Goal: Task Accomplishment & Management: Manage account settings

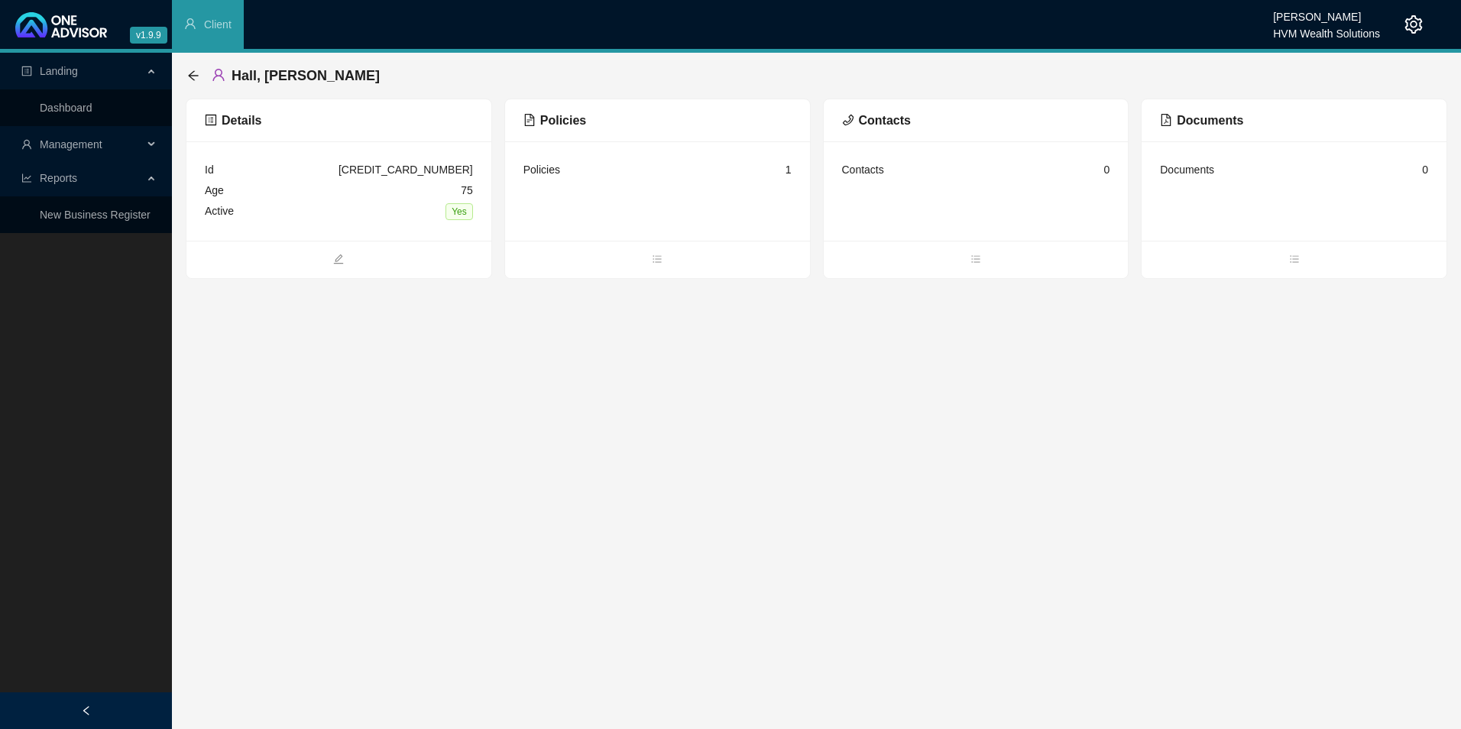
click at [113, 144] on span "Management" at bounding box center [82, 144] width 122 height 31
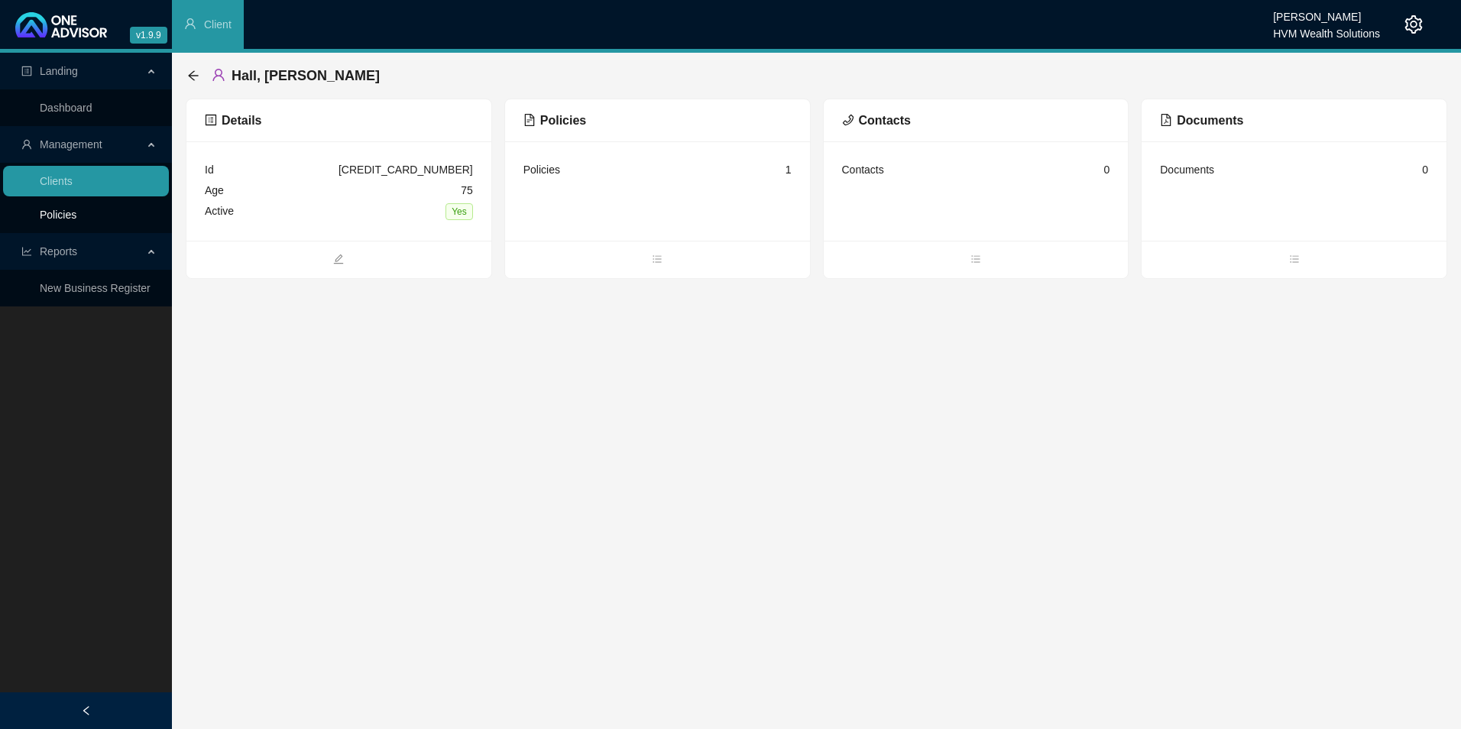
click at [76, 220] on link "Policies" at bounding box center [58, 215] width 37 height 12
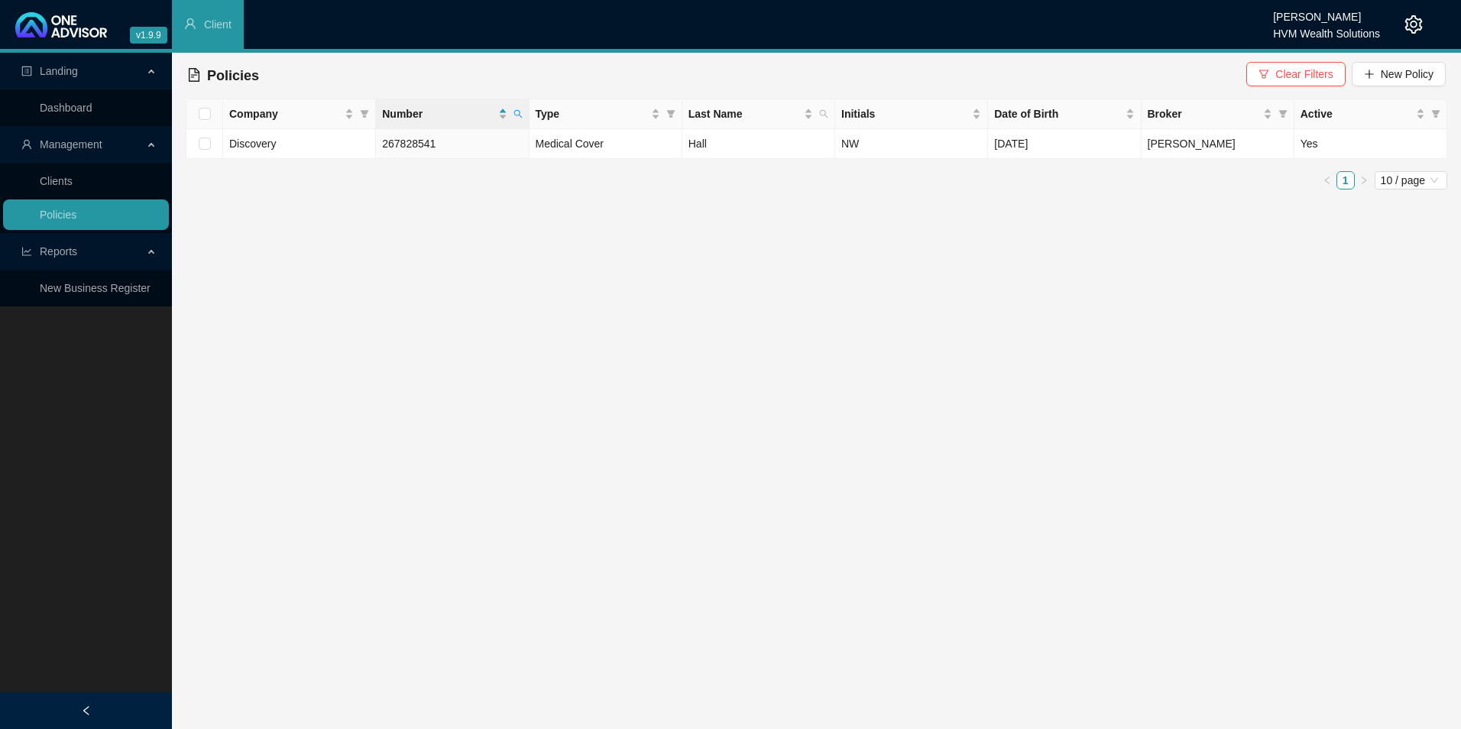
click at [1407, 23] on icon "setting" at bounding box center [1414, 24] width 18 height 18
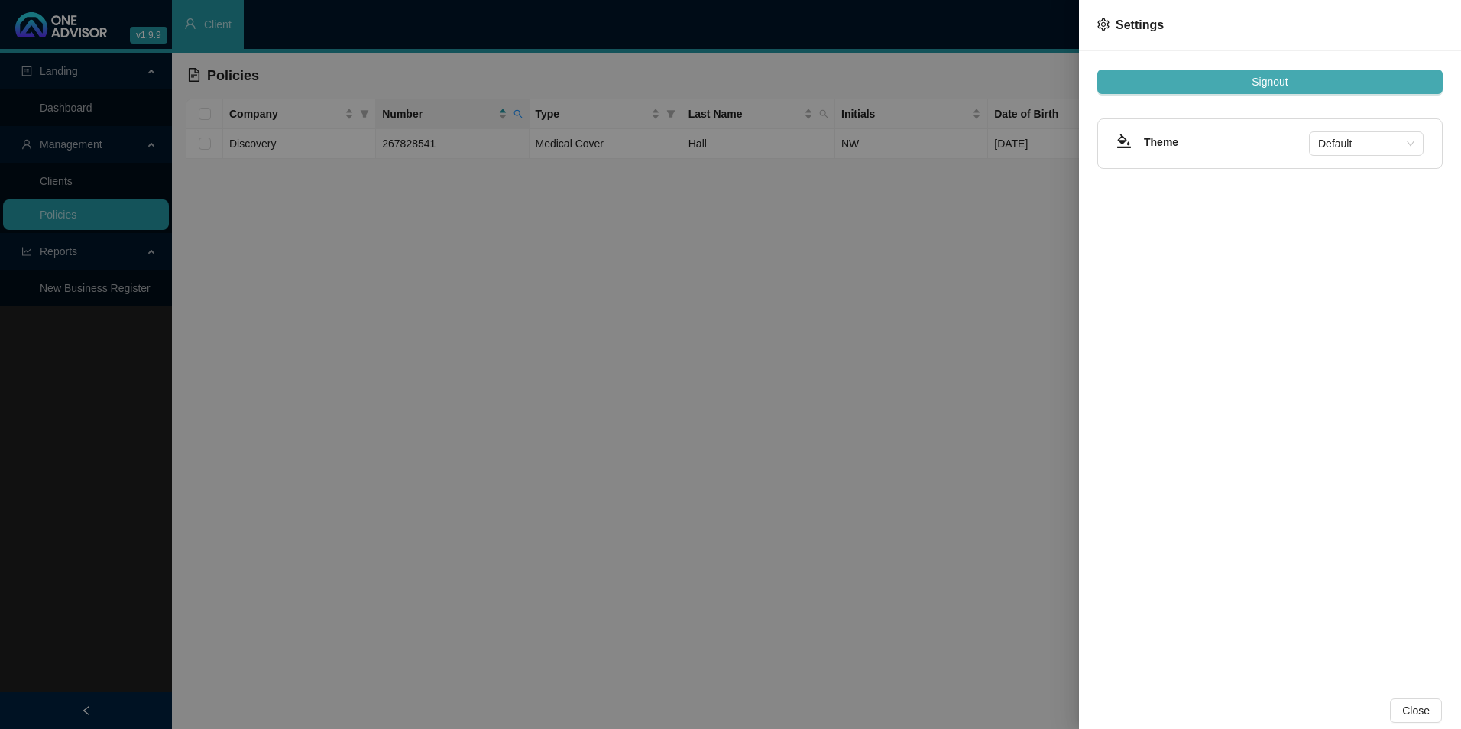
click at [1219, 83] on button "Signout" at bounding box center [1269, 82] width 345 height 24
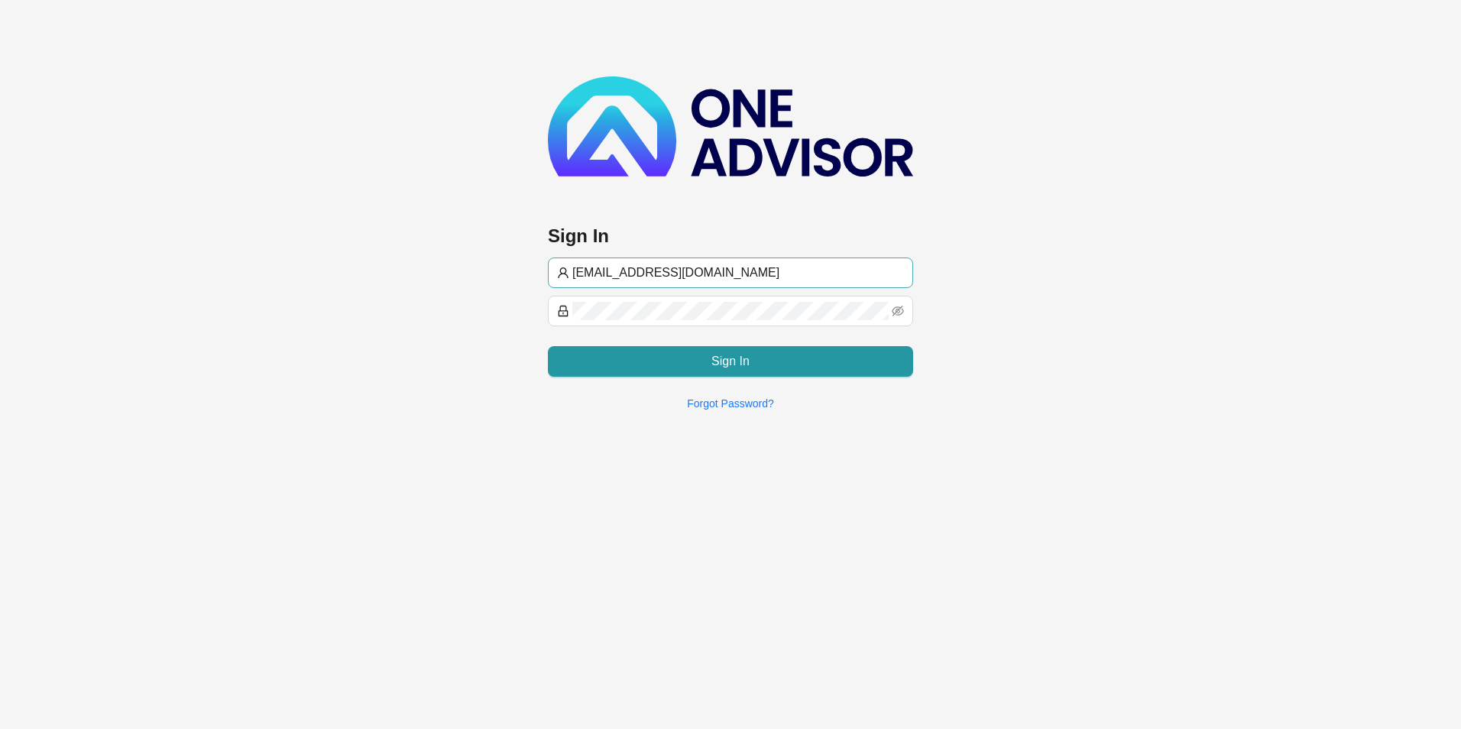
click at [669, 275] on input "[EMAIL_ADDRESS][DOMAIN_NAME]" at bounding box center [738, 273] width 332 height 18
type input "[PERSON_NAME]@hvmws"
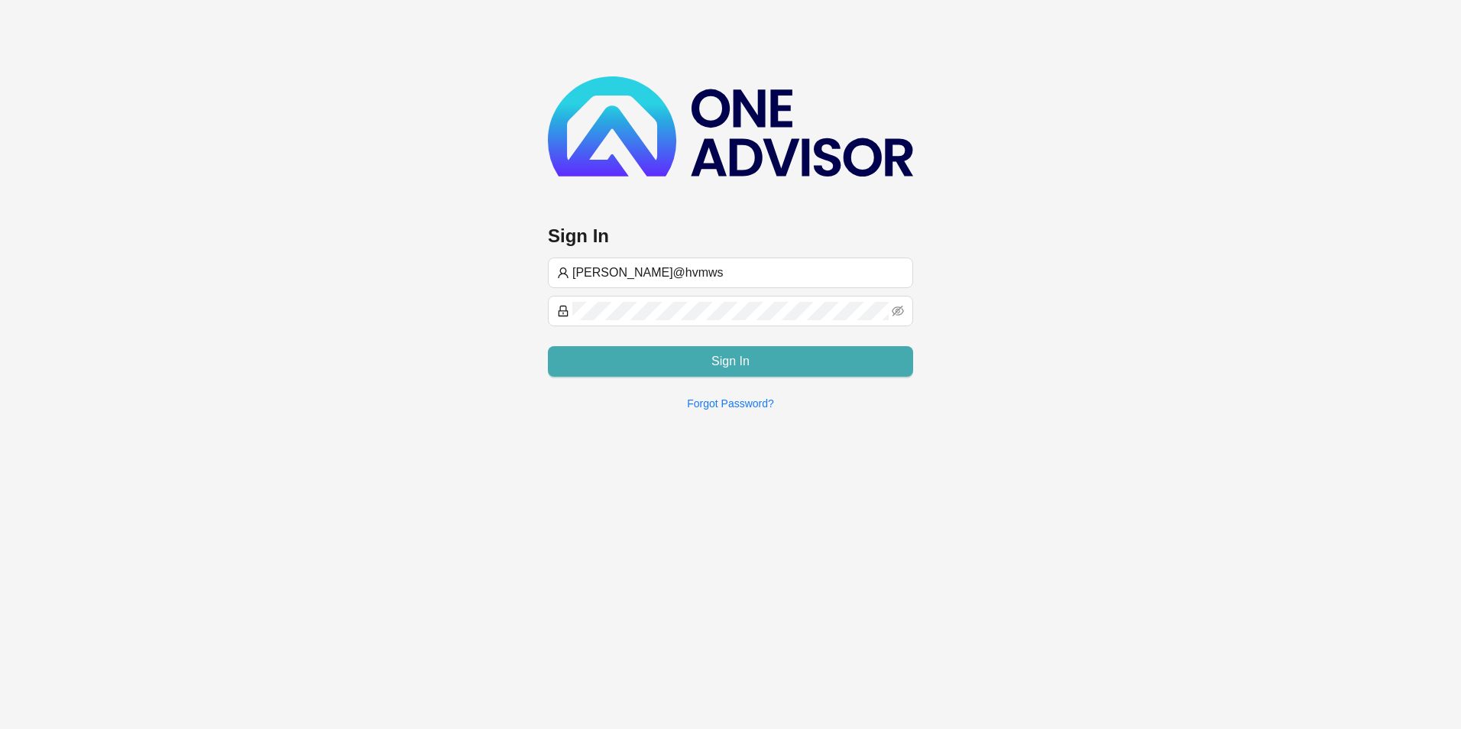
click at [645, 358] on button "Sign In" at bounding box center [730, 361] width 365 height 31
